Goal: Check status: Check status

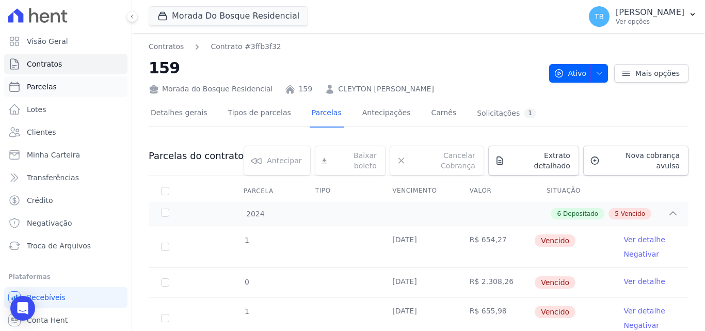
click at [38, 79] on link "Parcelas" at bounding box center [65, 86] width 123 height 21
click at [46, 86] on span "Parcelas" at bounding box center [42, 87] width 30 height 10
select select
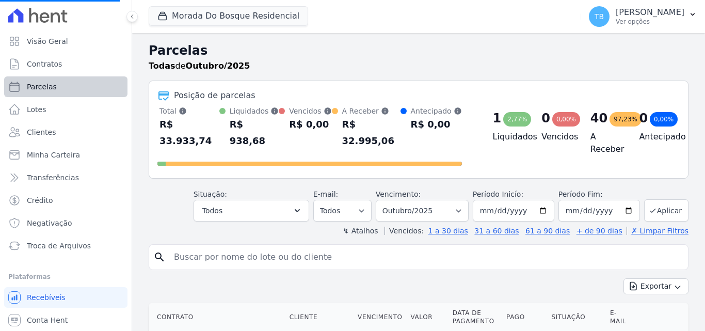
select select
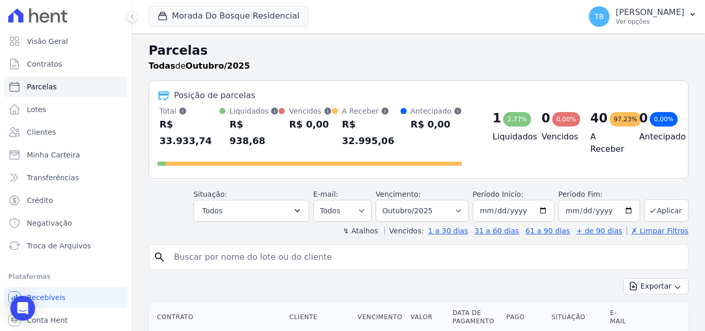
click at [243, 247] on input "search" at bounding box center [426, 257] width 516 height 21
click at [166, 212] on header "Parcelas Todas de Outubro/2025 Posição de parcelas Total Soma das parcelas paga…" at bounding box center [419, 138] width 540 height 195
click at [41, 60] on span "Contratos" at bounding box center [44, 64] width 35 height 10
